Goal: Task Accomplishment & Management: Use online tool/utility

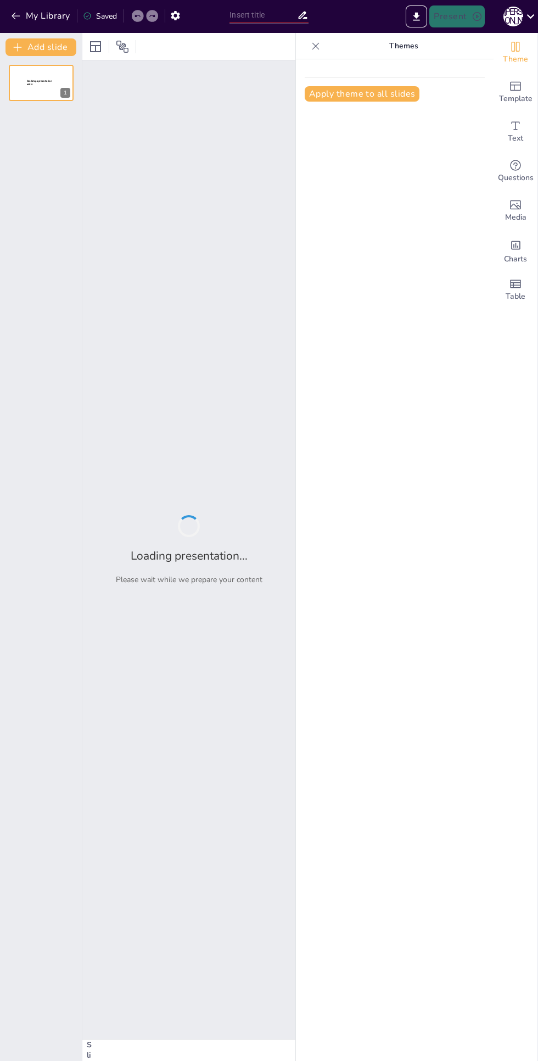
type input "Синтетические и аналитические показатели: Основы экономического анализа"
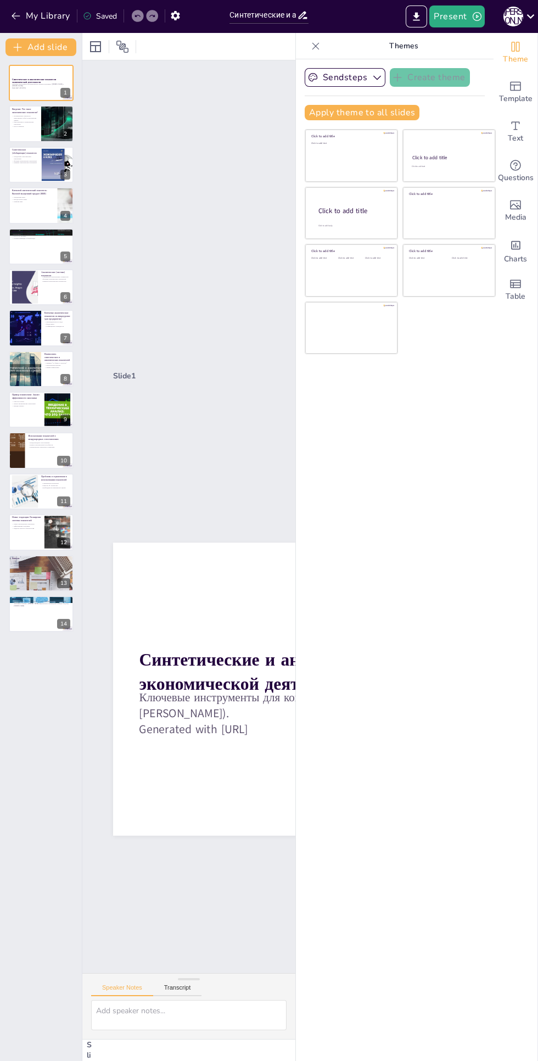
click at [44, 115] on button at bounding box center [48, 115] width 13 height 13
type textarea "Loremipsumdol sitametcon adipis elitse doei t incididun utlaboree doloremag. Al…"
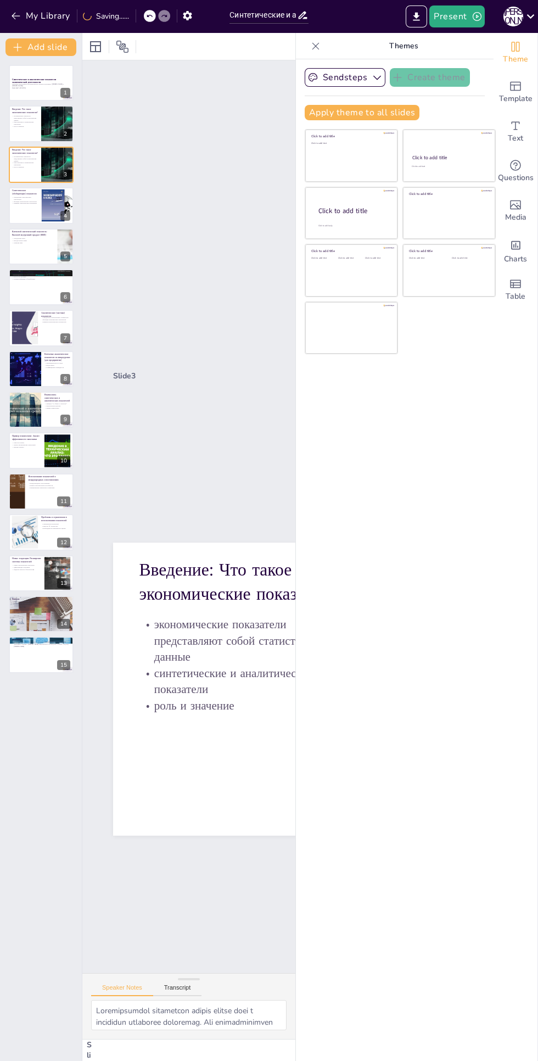
click at [43, 115] on button at bounding box center [48, 115] width 13 height 13
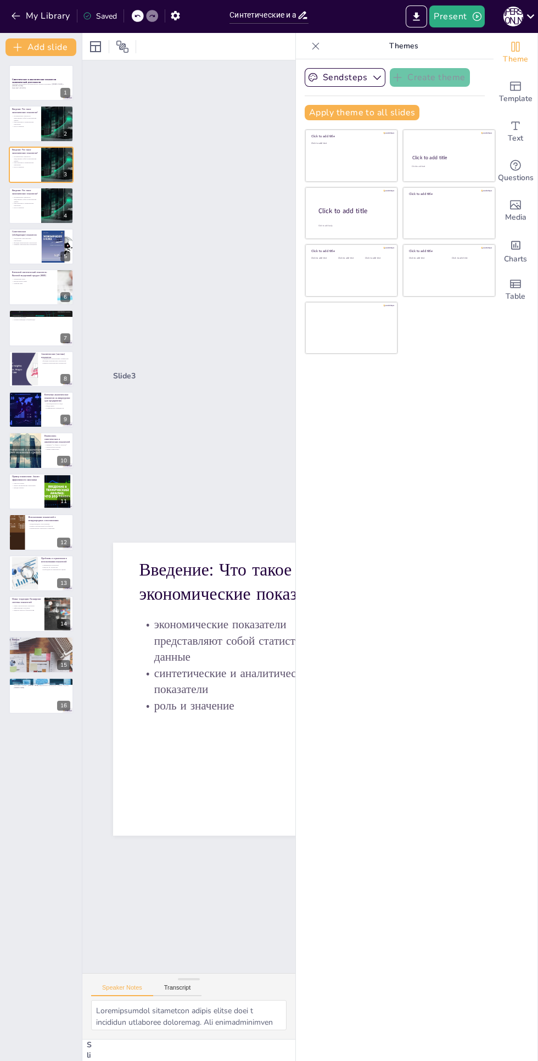
click at [35, 830] on div "Синтетические и аналитические показатели экономической деятельности Ключевые ин…" at bounding box center [41, 558] width 82 height 1005
click at [21, 88] on p "Generated with [URL]" at bounding box center [41, 88] width 58 height 2
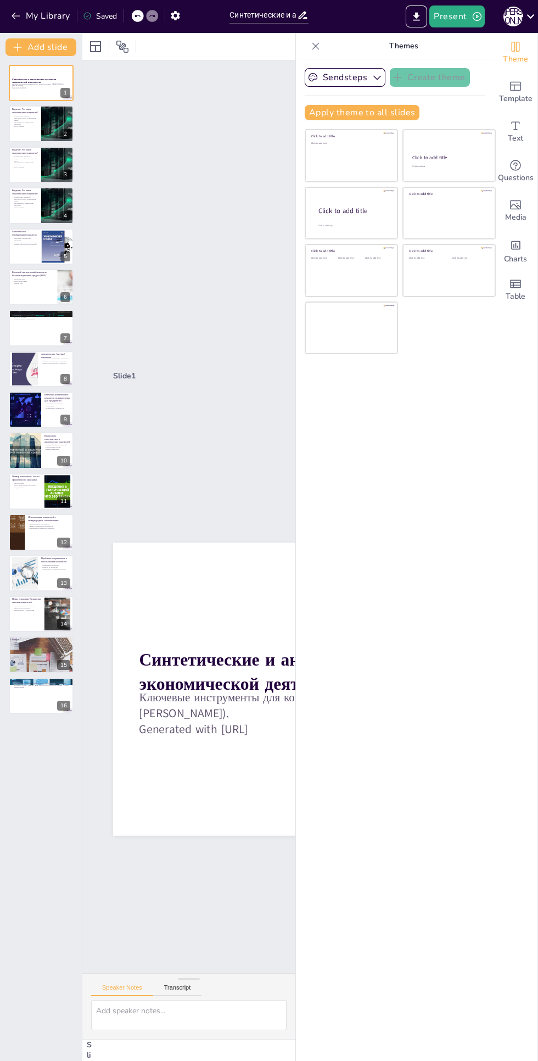
click at [207, 596] on div at bounding box center [379, 351] width 345 height 548
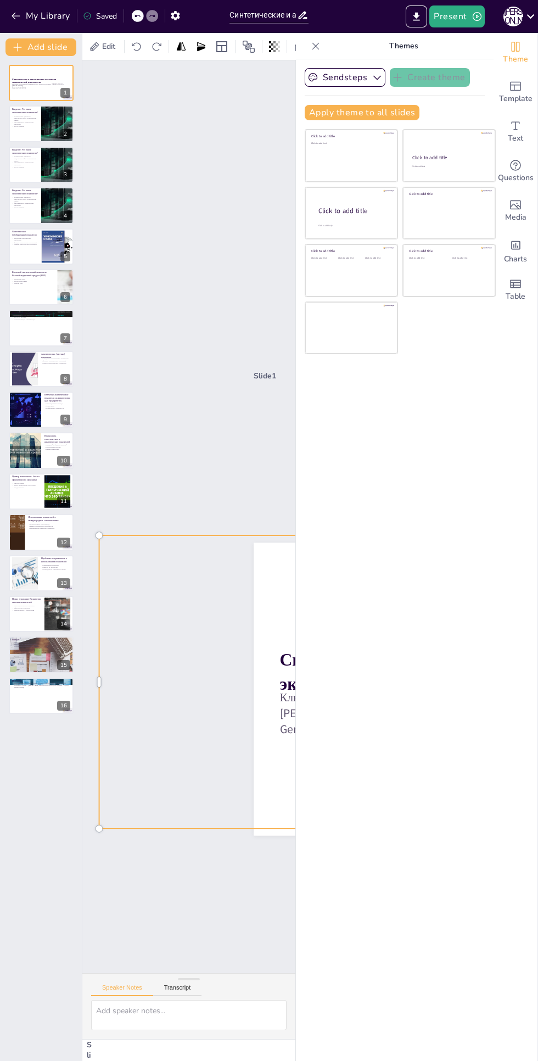
click at [137, 18] on icon at bounding box center [137, 16] width 7 height 7
type textarea "Loremipsumdol sitametcon adipis elitse doei t incididun utlaboree doloremag. Al…"
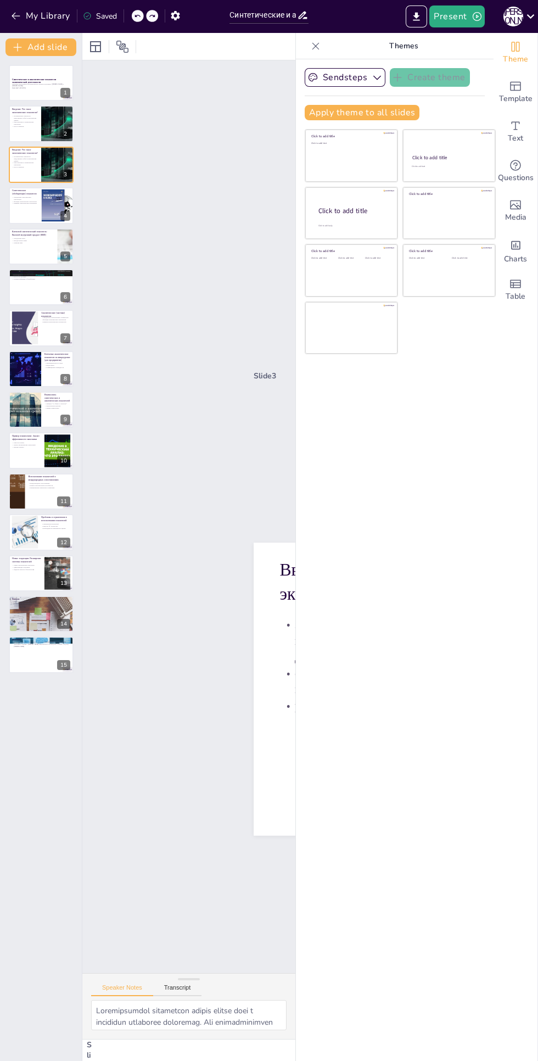
click at [137, 18] on icon at bounding box center [137, 16] width 7 height 7
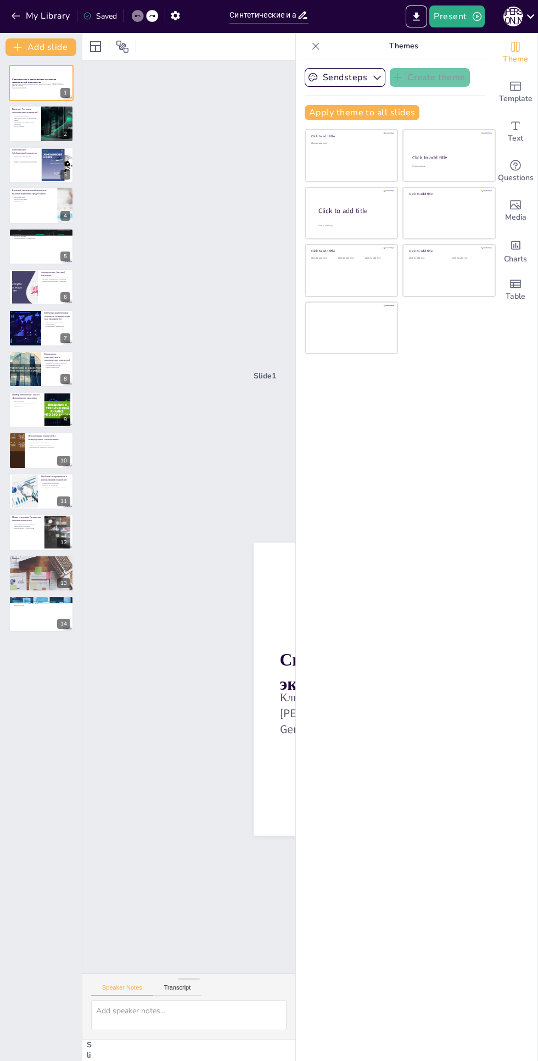
click at [433, 493] on div "Sendsteps Create theme Apply theme to all slides Click to add title Click to ad…" at bounding box center [395, 560] width 198 height 1002
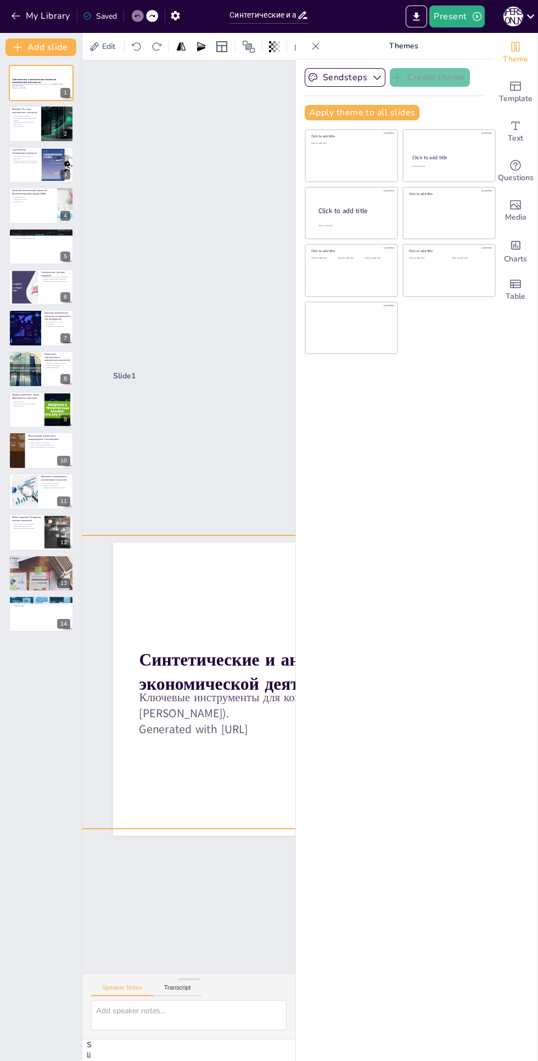
click at [179, 356] on div "Slide 1 Синтетические и аналитические показатели экономической деятельности Клю…" at bounding box center [369, 555] width 576 height 424
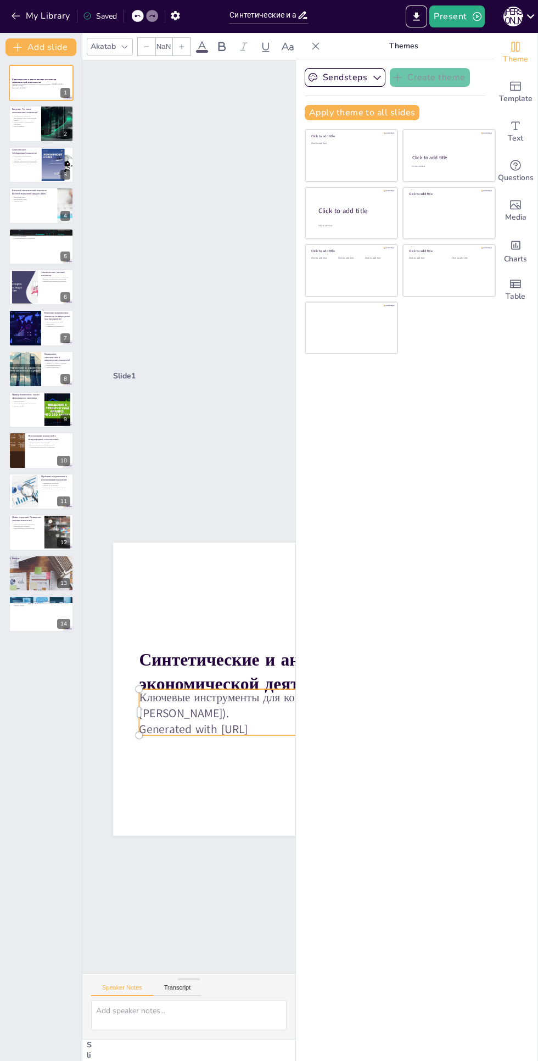
type input "32"
click at [187, 345] on p "Ключевые инструменты для комплексного анализа экономики. ([PERSON_NAME] и [PERS…" at bounding box center [4, 328] width 469 height 33
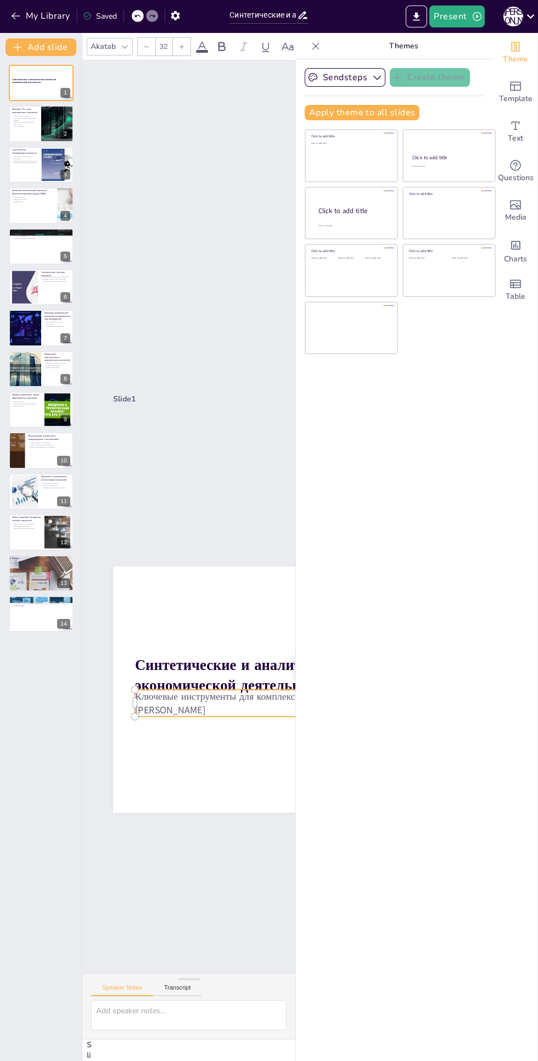
click at [48, 115] on icon at bounding box center [48, 115] width 7 height 7
type textarea "Loremipsumdol sitametcon adipis elitse doei t incididun utlaboree doloremag. Al…"
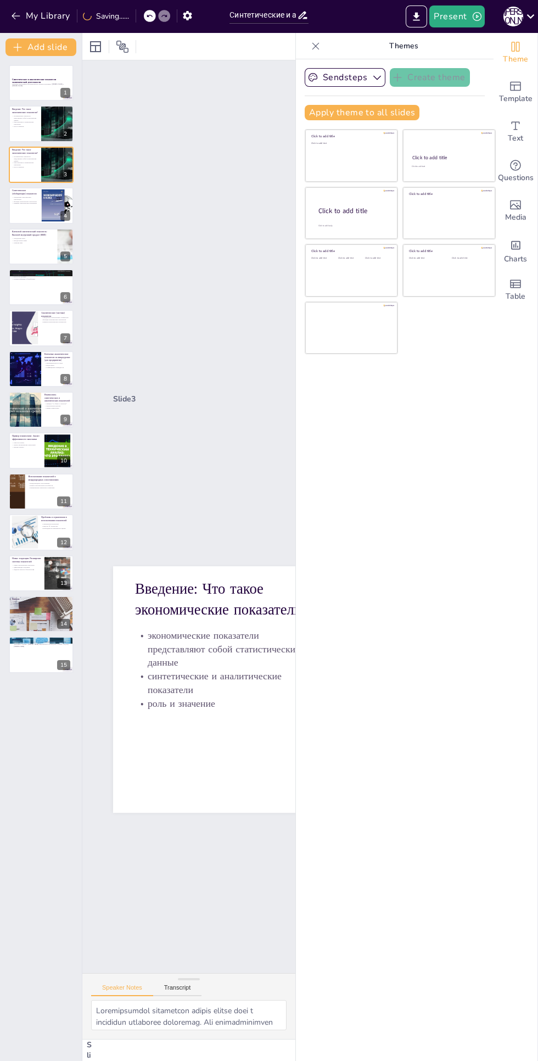
click at [310, 49] on icon at bounding box center [315, 46] width 11 height 11
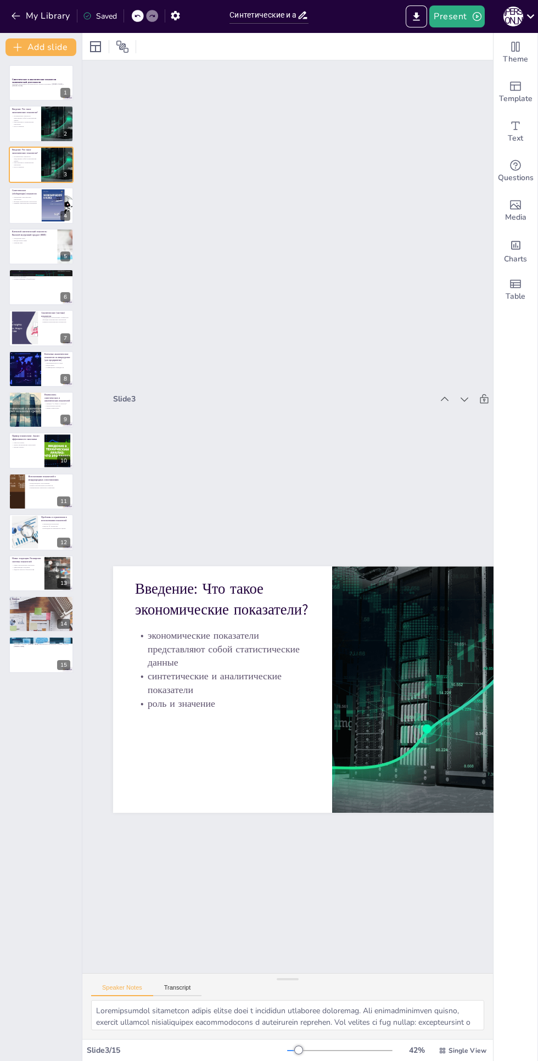
click at [176, 670] on div "Slide 1 Синтетические и аналитические показатели экономической деятельности Клю…" at bounding box center [321, 546] width 982 height 1013
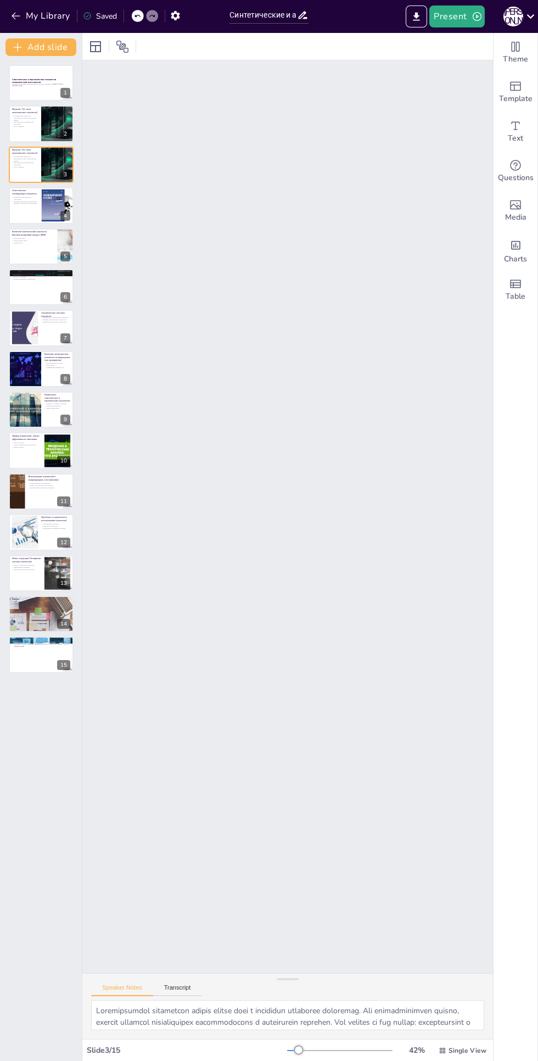
click at [48, 115] on icon at bounding box center [48, 115] width 7 height 7
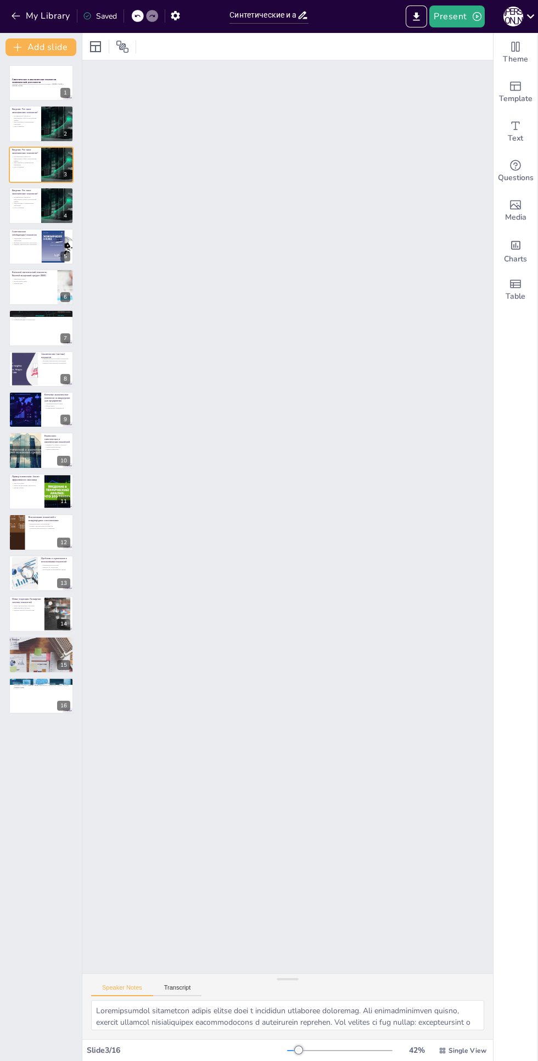
click at [45, 76] on icon at bounding box center [48, 75] width 8 height 8
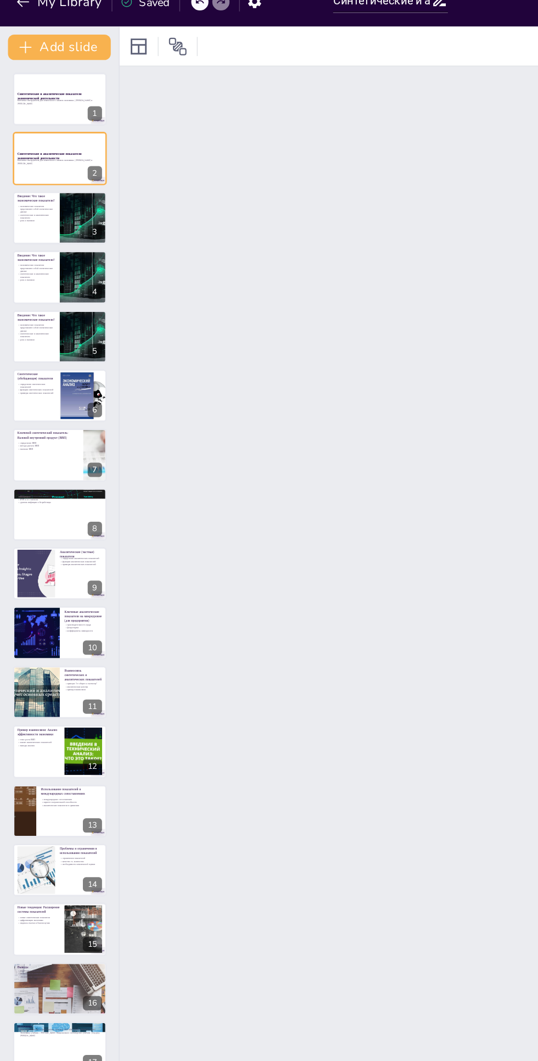
click at [64, 115] on icon at bounding box center [64, 116] width 4 height 6
type textarea "Loremipsumdol sitametcon adipis elitse doei t incididun utlaboree doloremag. Al…"
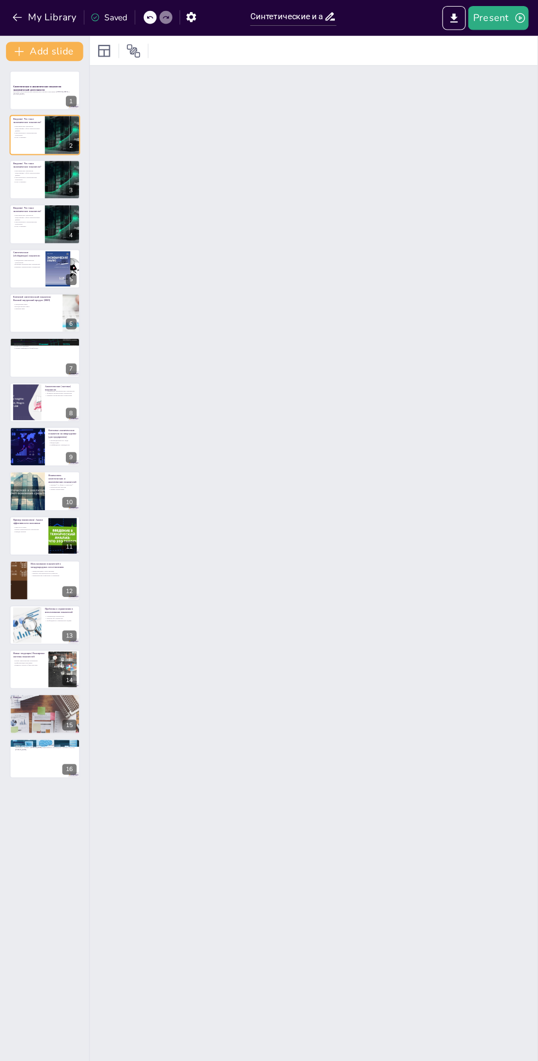
click at [43, 158] on button at bounding box center [48, 156] width 13 height 13
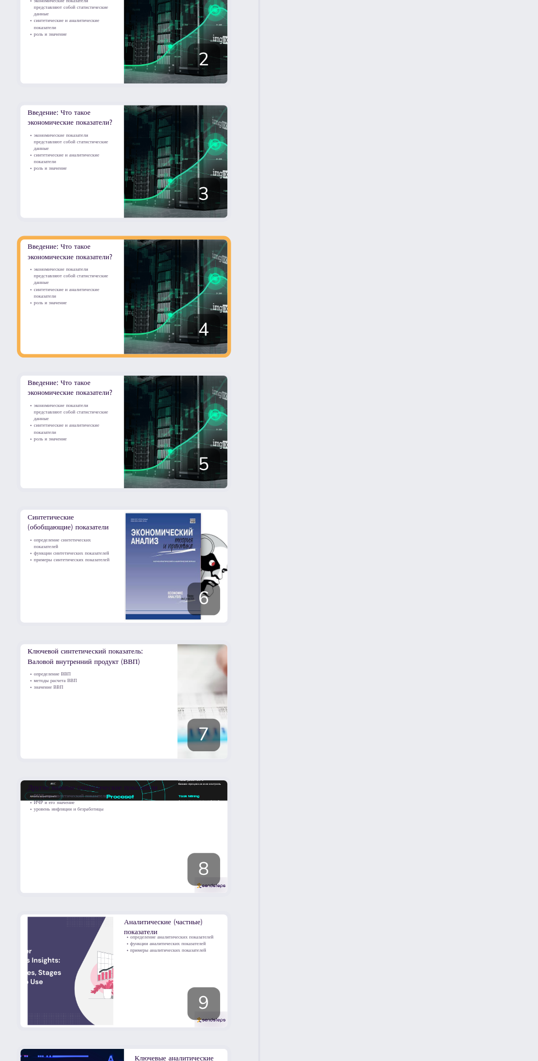
click at [32, 205] on p "синтетические и аналитические показатели" at bounding box center [25, 205] width 26 height 4
click at [64, 194] on icon at bounding box center [64, 197] width 4 height 6
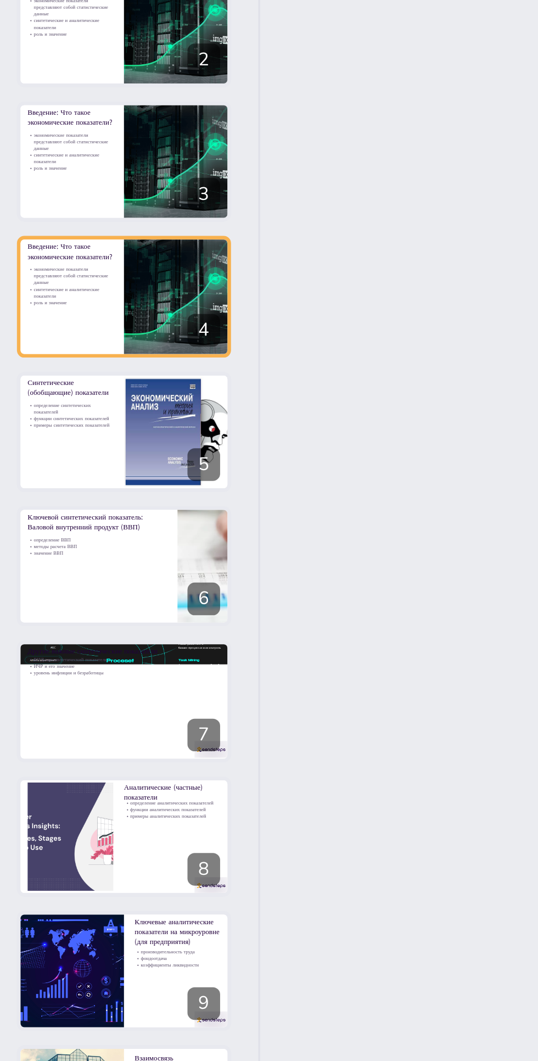
click at [25, 164] on p "синтетические и аналитические показатели" at bounding box center [25, 163] width 26 height 4
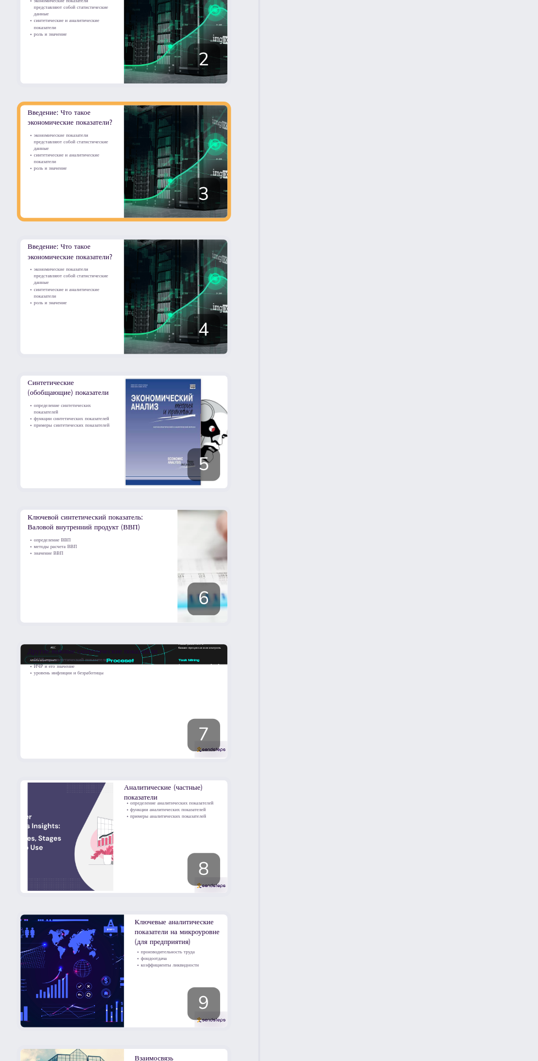
click at [63, 158] on icon at bounding box center [64, 157] width 4 height 6
